Goal: Download file/media

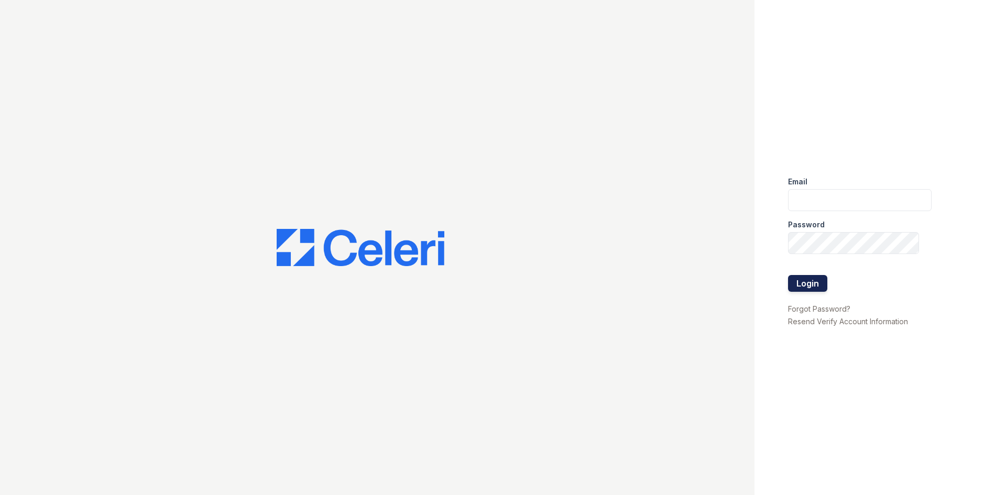
type input "residence.lm@cafmanagement.com"
click at [810, 284] on button "Login" at bounding box center [807, 283] width 39 height 17
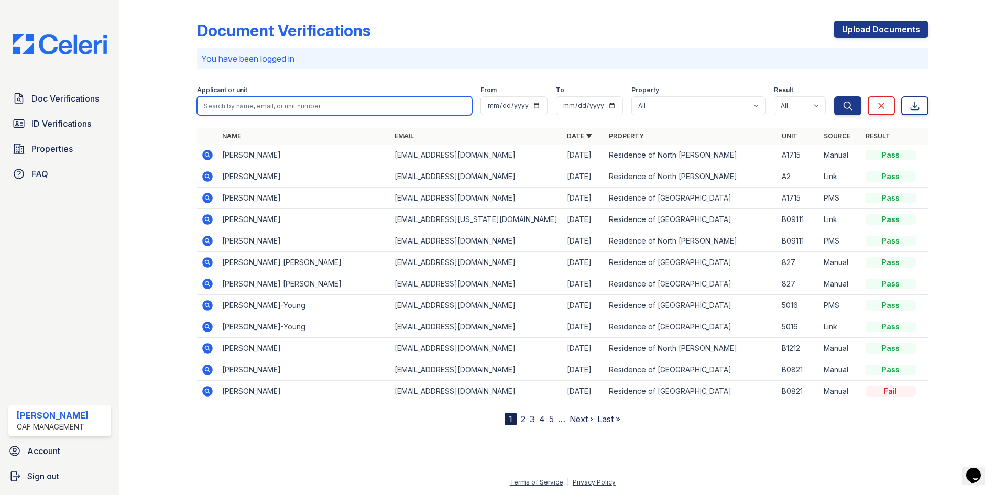
click at [331, 106] on input "search" at bounding box center [334, 105] width 275 height 19
type input "francisco"
click at [834, 96] on button "Search" at bounding box center [847, 105] width 27 height 19
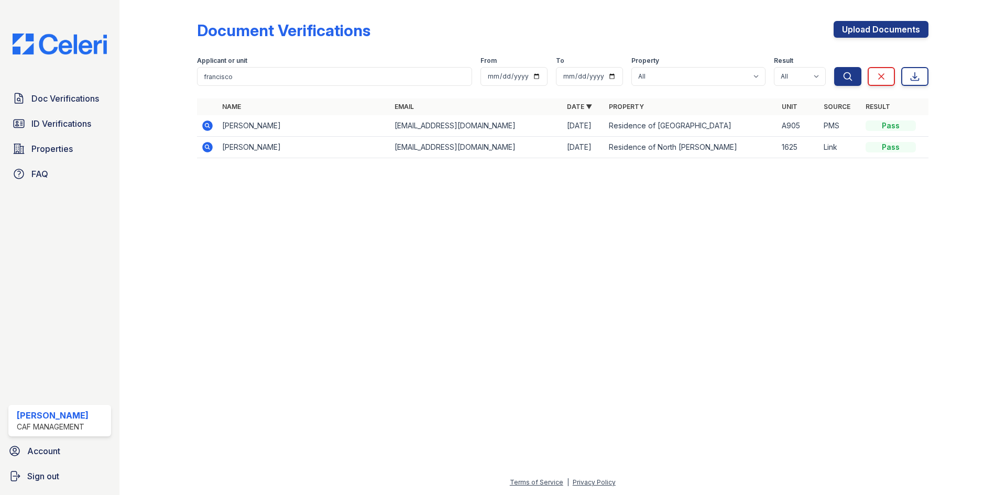
click at [208, 126] on icon at bounding box center [206, 125] width 3 height 3
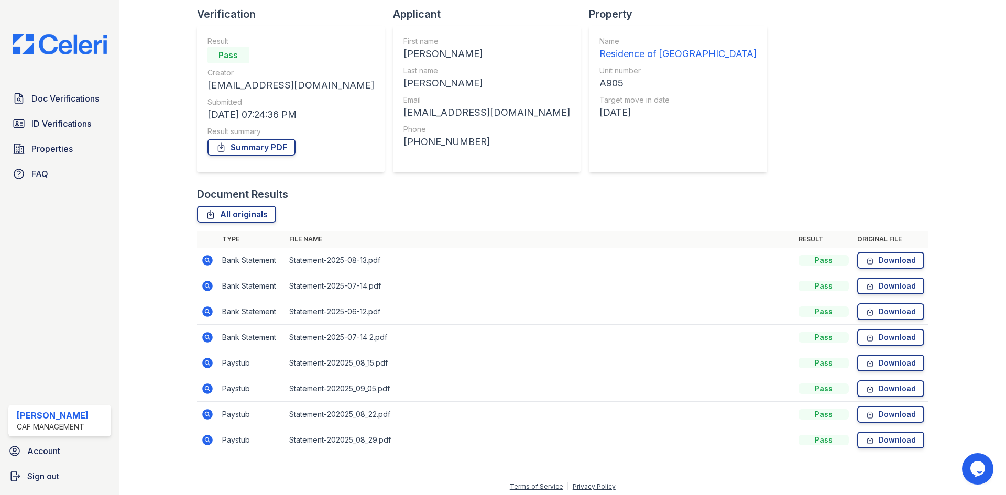
scroll to position [75, 0]
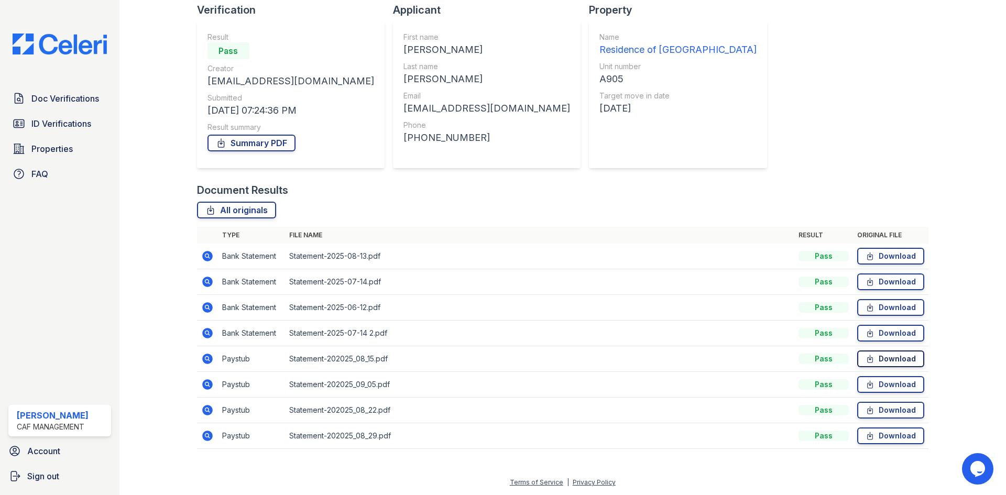
click at [887, 364] on link "Download" at bounding box center [890, 359] width 67 height 17
click at [891, 385] on link "Download" at bounding box center [890, 384] width 67 height 17
click at [895, 409] on link "Download" at bounding box center [890, 410] width 67 height 17
click at [888, 433] on link "Download" at bounding box center [890, 436] width 67 height 17
